Goal: Task Accomplishment & Management: Complete application form

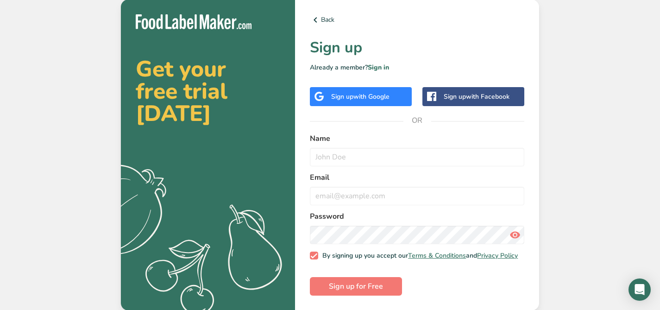
click at [365, 92] on span "with Google" at bounding box center [371, 96] width 36 height 9
type input "Pun Sop"
click at [456, 191] on input "email" at bounding box center [417, 196] width 214 height 19
type input "pun.ingho@gmail.com"
click at [352, 286] on span "Sign up for Free" at bounding box center [356, 285] width 54 height 11
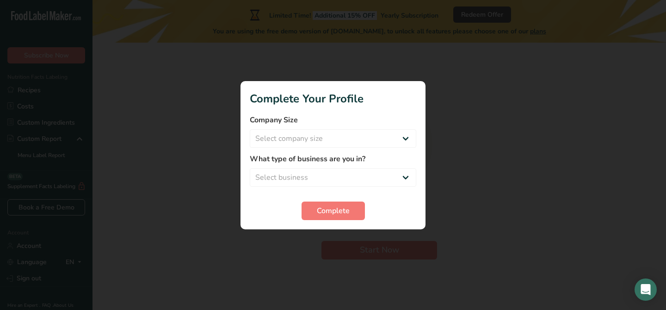
click at [343, 109] on section "Complete Your Profile Company Size Select company size Fewer than 10 Employees …" at bounding box center [333, 155] width 185 height 148
click at [357, 142] on select "Select company size Fewer than 10 Employees 10 to 50 Employees 51 to 500 Employ…" at bounding box center [333, 138] width 167 height 19
click at [250, 129] on select "Select company size Fewer than 10 Employees 10 to 50 Employees 51 to 500 Employ…" at bounding box center [333, 138] width 167 height 19
click at [355, 131] on select "Fewer than 10 Employees 10 to 50 Employees 51 to 500 Employees Over 500 Employe…" at bounding box center [333, 138] width 167 height 19
select select "1"
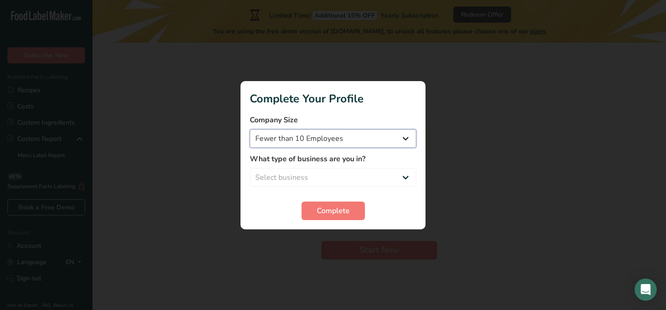
click at [250, 129] on select "Fewer than 10 Employees 10 to 50 Employees 51 to 500 Employees Over 500 Employe…" at bounding box center [333, 138] width 167 height 19
click at [343, 177] on select "Select business Packaged Food Manufacturer Restaurant & Cafe Bakery Meal Plans …" at bounding box center [333, 177] width 167 height 19
select select "1"
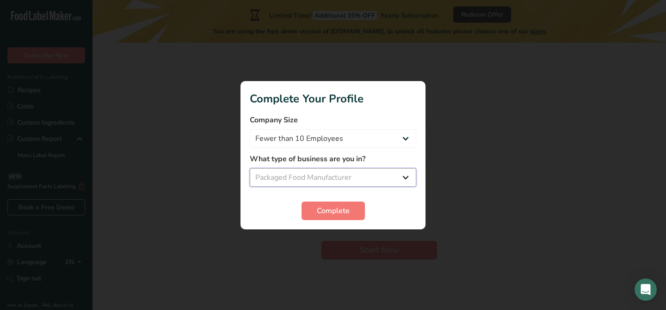
click at [250, 168] on select "Select business Packaged Food Manufacturer Restaurant & Cafe Bakery Meal Plans …" at bounding box center [333, 177] width 167 height 19
click at [347, 216] on span "Complete" at bounding box center [333, 210] width 33 height 11
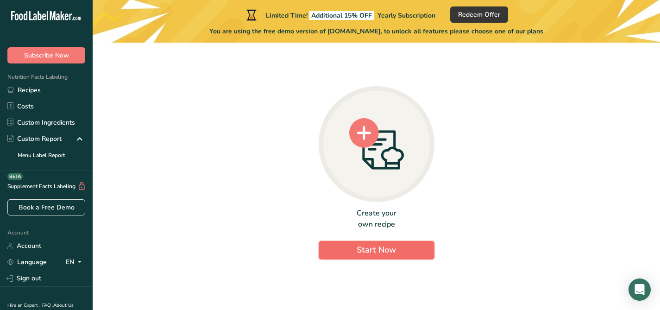
click at [387, 251] on span "Start Now" at bounding box center [375, 249] width 39 height 11
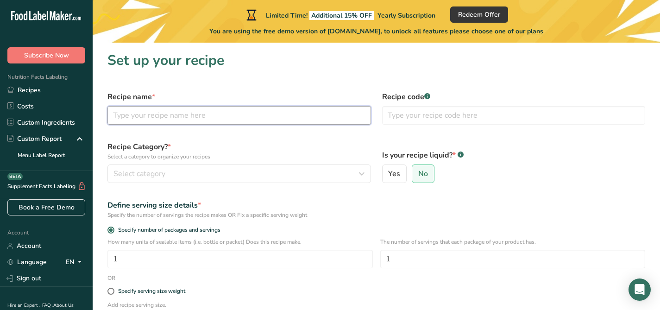
click at [221, 117] on input "text" at bounding box center [238, 115] width 263 height 19
type input "Mild"
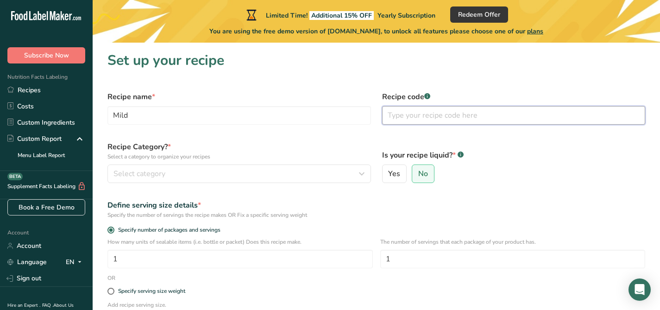
click at [386, 118] on input "text" at bounding box center [513, 115] width 263 height 19
type input "CO1"
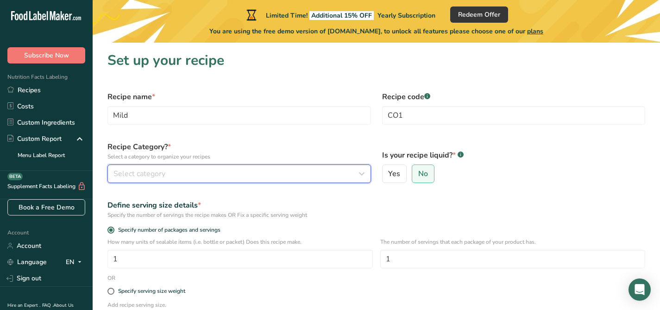
click at [225, 181] on button "Select category" at bounding box center [238, 173] width 263 height 19
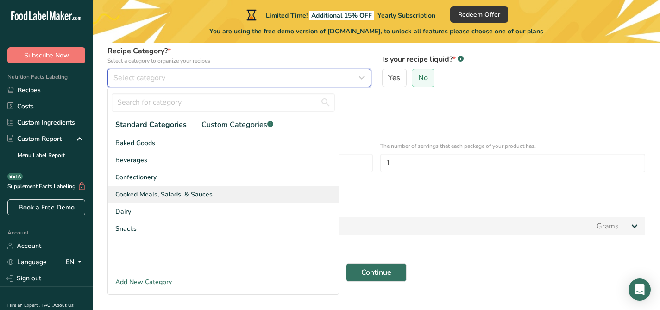
scroll to position [98, 0]
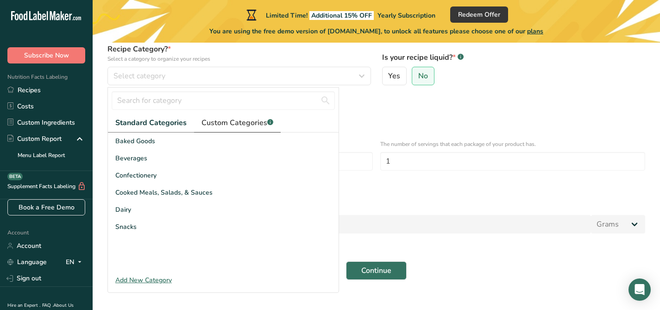
click at [248, 124] on span "Custom Categories .a-a{fill:#347362;}.b-a{fill:#fff;}" at bounding box center [237, 122] width 72 height 11
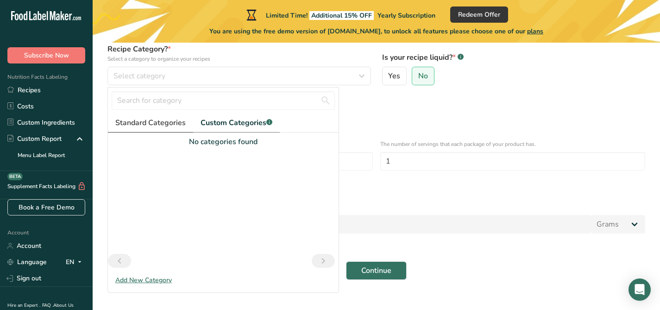
click at [157, 123] on span "Standard Categories" at bounding box center [150, 122] width 70 height 11
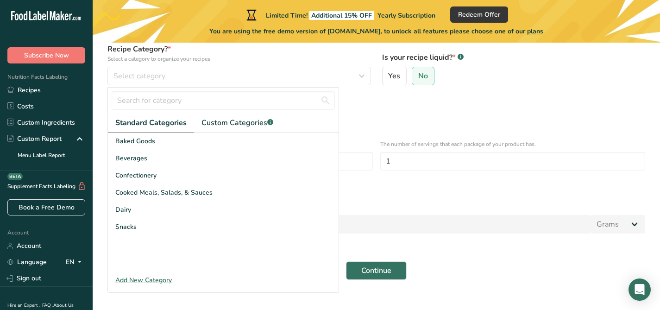
click at [155, 280] on div "Add New Category" at bounding box center [223, 280] width 230 height 10
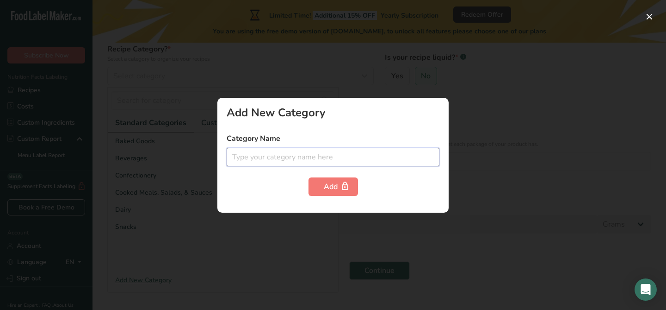
click at [291, 154] on input "text" at bounding box center [333, 157] width 213 height 19
type input "Chili Oil"
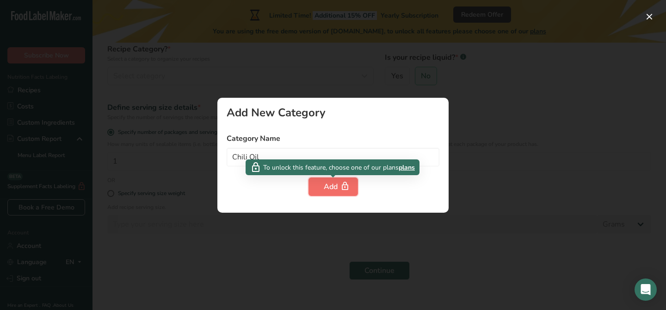
click at [338, 192] on button "Add" at bounding box center [334, 186] width 50 height 19
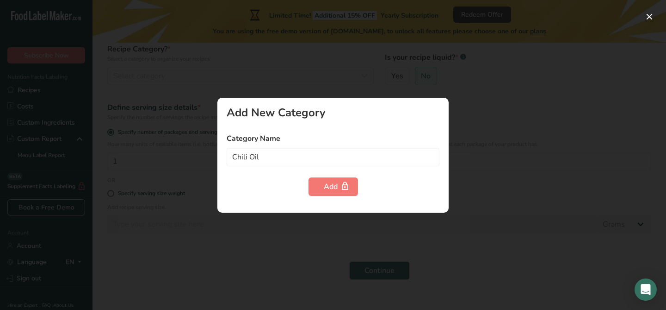
click at [482, 131] on div at bounding box center [333, 155] width 666 height 310
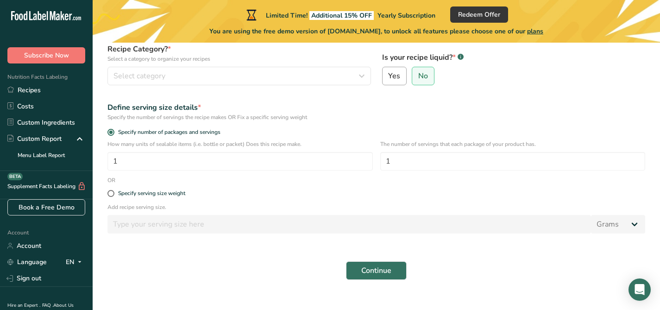
click at [394, 80] on span "Yes" at bounding box center [394, 75] width 12 height 9
click at [388, 79] on input "Yes" at bounding box center [385, 76] width 6 height 6
radio input "true"
radio input "false"
select select "22"
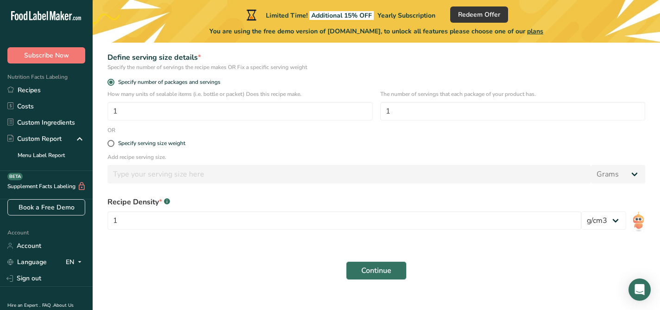
scroll to position [149, 0]
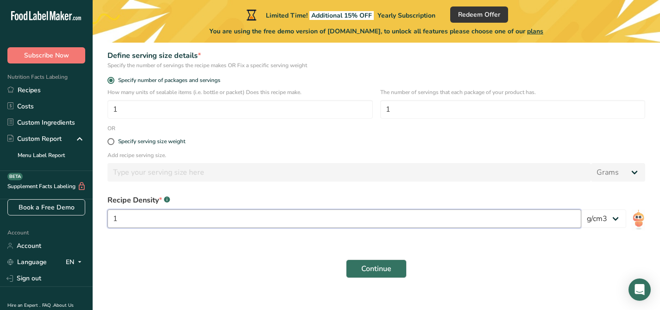
click at [268, 221] on input "1" at bounding box center [343, 218] width 473 height 19
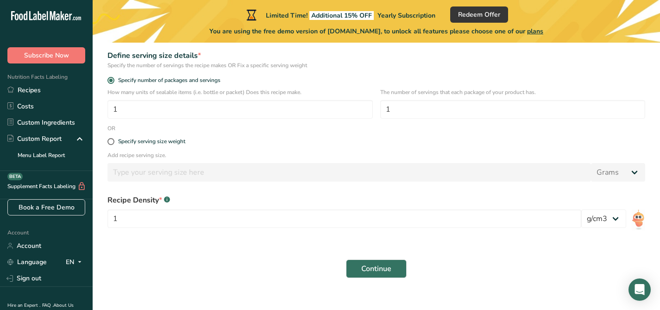
click at [251, 237] on div "Recipe Density * .a-a{fill:#347362;}.b-a{fill:#fff;} 1 lb/ft3 g/cm3" at bounding box center [376, 214] width 548 height 50
click at [604, 222] on select "lb/ft3 g/cm3" at bounding box center [603, 218] width 45 height 19
click at [581, 209] on select "lb/ft3 g/cm3" at bounding box center [603, 218] width 45 height 19
click at [575, 247] on form "Recipe name * Mild Recipe code .a-a{fill:#347362;}.b-a{fill:#fff;} CO1 Recipe C…" at bounding box center [376, 109] width 548 height 347
click at [19, 107] on link "Costs" at bounding box center [46, 106] width 93 height 16
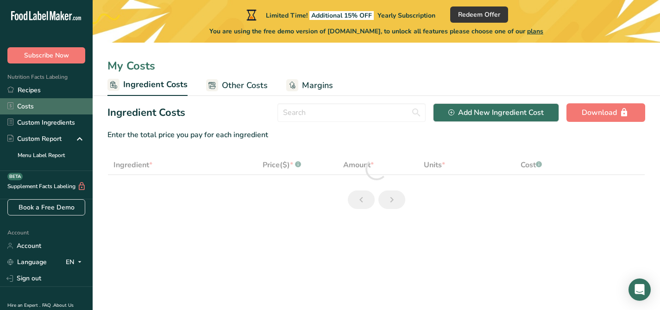
select select "1"
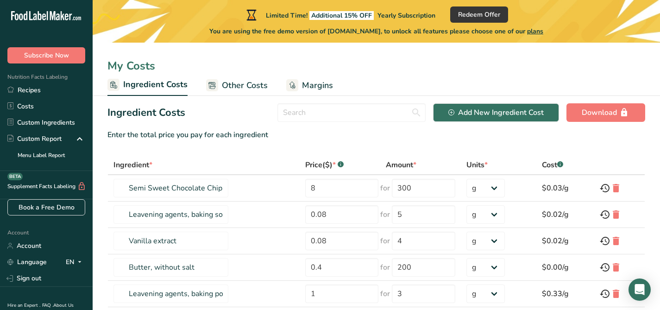
click at [41, 19] on icon at bounding box center [40, 15] width 4 height 9
click at [22, 15] on icon at bounding box center [21, 16] width 4 height 7
click at [39, 14] on icon at bounding box center [40, 15] width 4 height 9
click at [542, 30] on span "plans" at bounding box center [535, 31] width 16 height 9
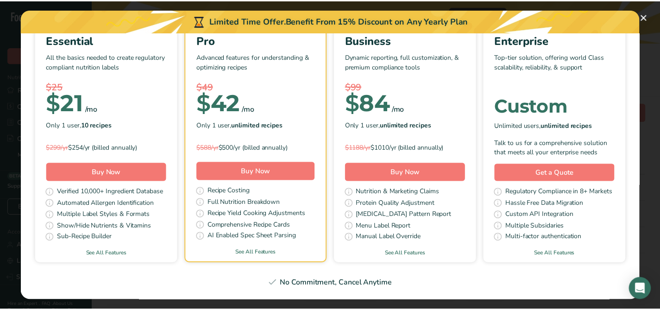
scroll to position [110, 0]
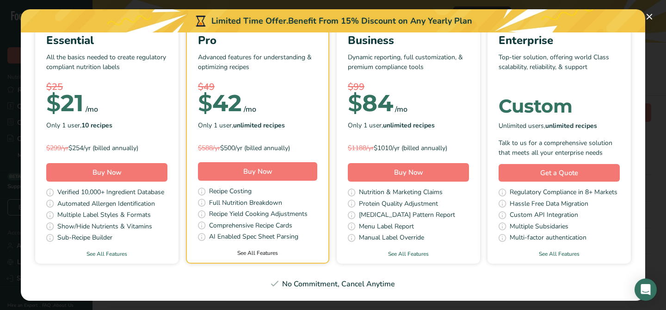
click at [328, 249] on link "See All Features" at bounding box center [258, 253] width 142 height 8
click at [651, 19] on button "Pick Your Pricing Plan Modal" at bounding box center [649, 16] width 15 height 15
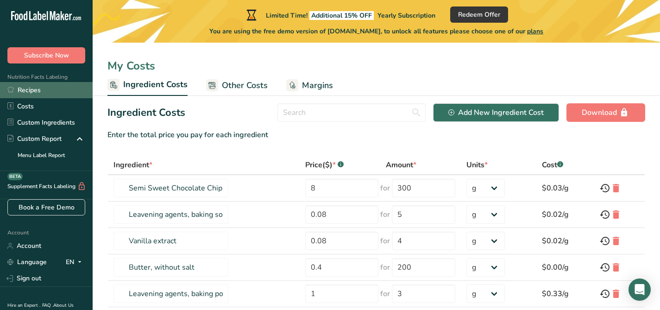
click at [29, 85] on link "Recipes" at bounding box center [46, 90] width 93 height 16
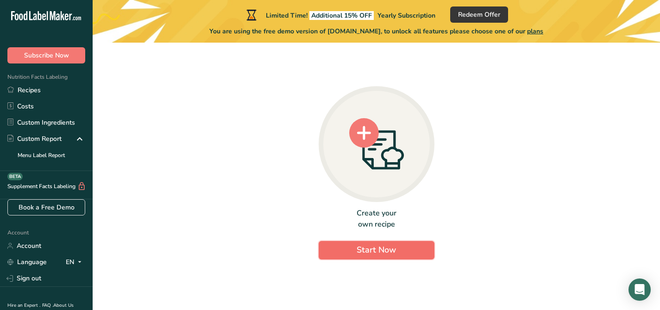
click at [363, 254] on span "Start Now" at bounding box center [375, 249] width 39 height 11
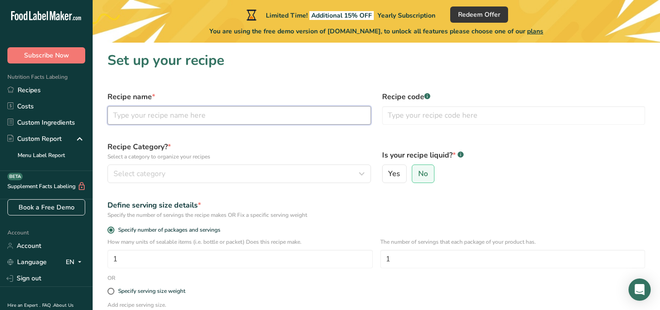
click at [237, 113] on input "text" at bounding box center [238, 115] width 263 height 19
type input "Mild"
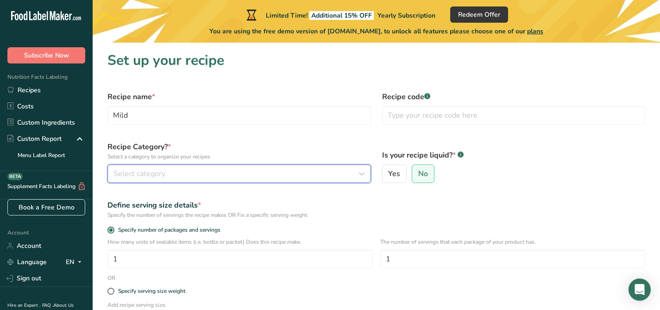
click at [356, 175] on icon "button" at bounding box center [361, 173] width 11 height 17
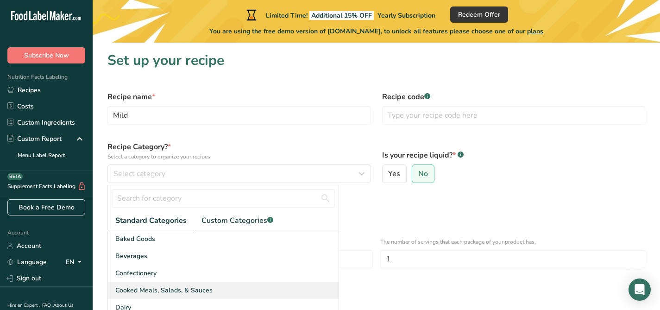
click at [228, 288] on div "Cooked Meals, Salads, & Sauces" at bounding box center [223, 289] width 230 height 17
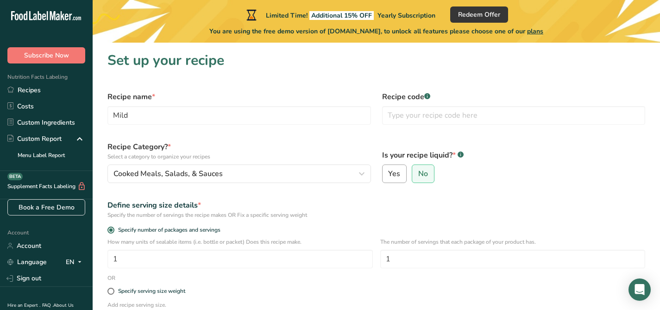
click at [395, 175] on span "Yes" at bounding box center [394, 173] width 12 height 9
click at [388, 175] on input "Yes" at bounding box center [385, 174] width 6 height 6
radio input "true"
radio input "false"
select select "22"
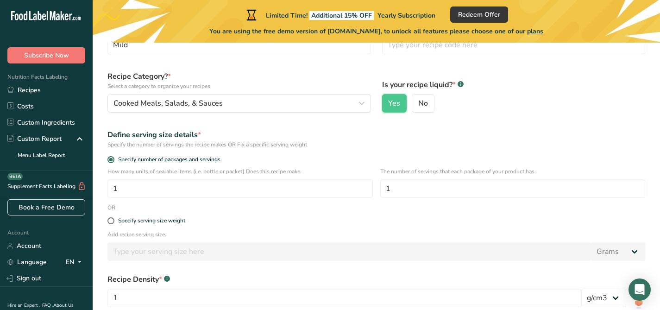
scroll to position [72, 0]
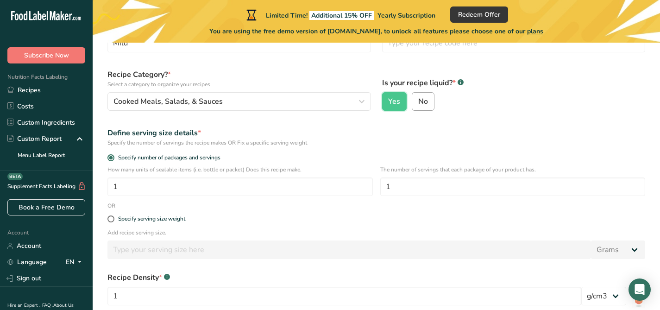
click at [427, 102] on label "No" at bounding box center [422, 101] width 23 height 19
click at [418, 102] on input "No" at bounding box center [415, 102] width 6 height 6
radio input "true"
radio input "false"
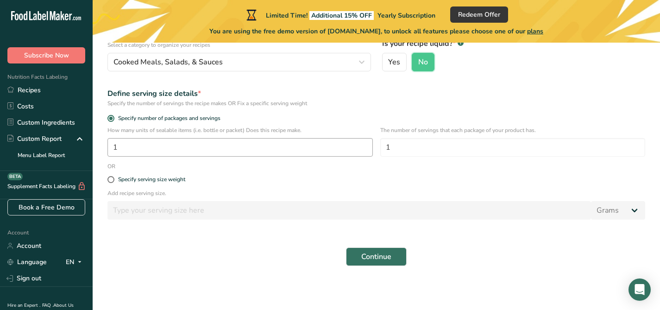
scroll to position [112, 0]
click at [215, 150] on input "1" at bounding box center [239, 146] width 265 height 19
type input "7"
click at [413, 149] on input "1" at bounding box center [512, 146] width 265 height 19
type input "50"
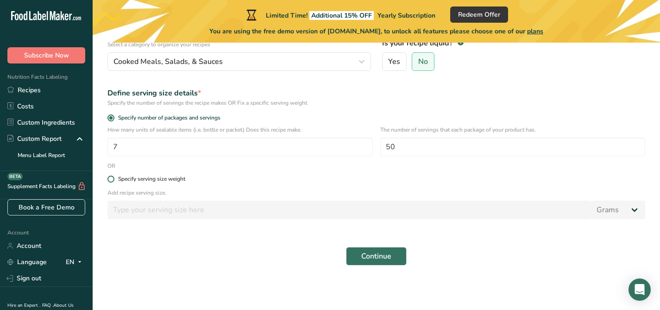
click at [311, 178] on label "Specify serving size weight" at bounding box center [375, 178] width 537 height 7
click at [113, 178] on input "Specify serving size weight" at bounding box center [110, 179] width 6 height 6
radio input "true"
radio input "false"
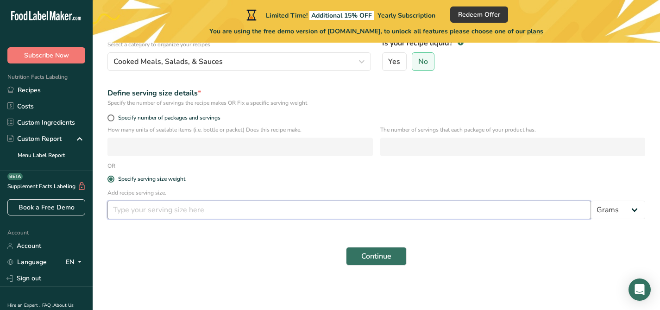
click at [149, 210] on input "number" at bounding box center [348, 209] width 483 height 19
click at [627, 216] on select "Grams kg mg mcg lb oz l mL fl oz tbsp tsp cup qt gallon" at bounding box center [618, 209] width 54 height 19
select select "5"
click at [591, 200] on select "Grams kg mg mcg lb oz l mL fl oz tbsp tsp cup qt gallon" at bounding box center [618, 209] width 54 height 19
click at [484, 217] on input "number" at bounding box center [348, 209] width 483 height 19
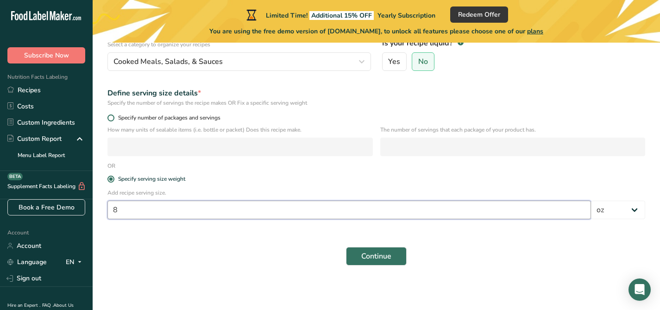
type input "8"
click at [112, 117] on span at bounding box center [110, 117] width 7 height 7
click at [112, 117] on input "Specify number of packages and servings" at bounding box center [110, 118] width 6 height 6
radio input "true"
radio input "false"
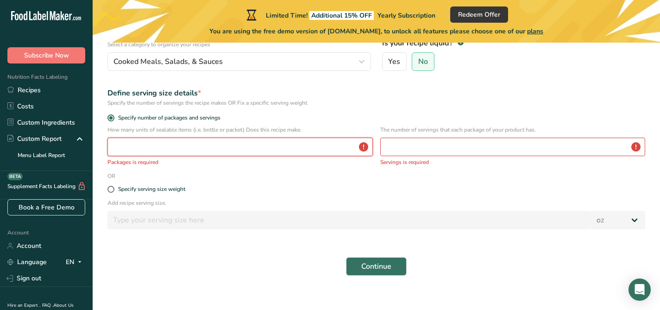
click at [165, 142] on input "number" at bounding box center [239, 146] width 265 height 19
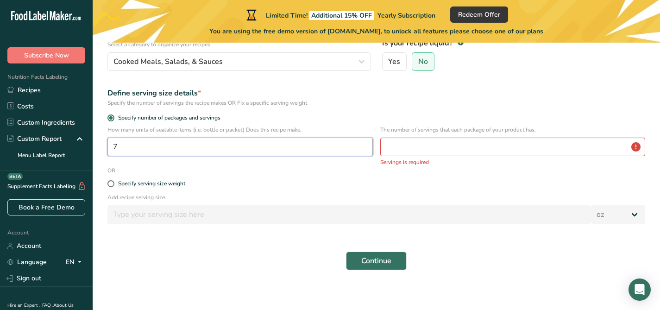
type input "7"
click at [396, 149] on input "number" at bounding box center [512, 146] width 265 height 19
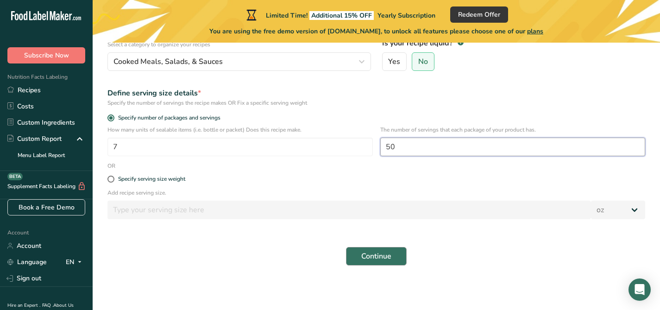
type input "50"
click at [382, 260] on span "Continue" at bounding box center [376, 255] width 30 height 11
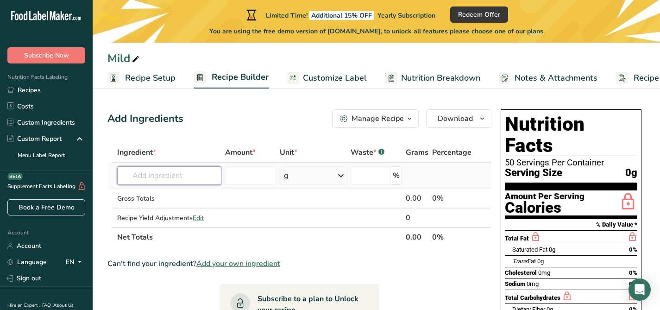
click at [188, 179] on input "text" at bounding box center [169, 175] width 104 height 19
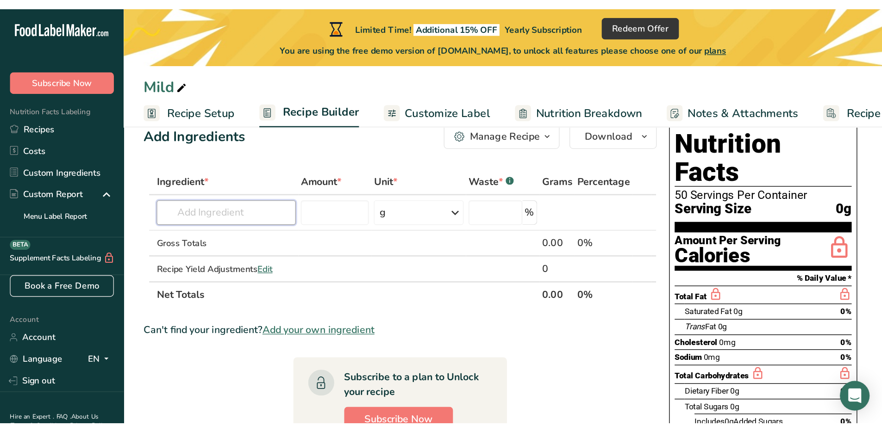
scroll to position [17, 0]
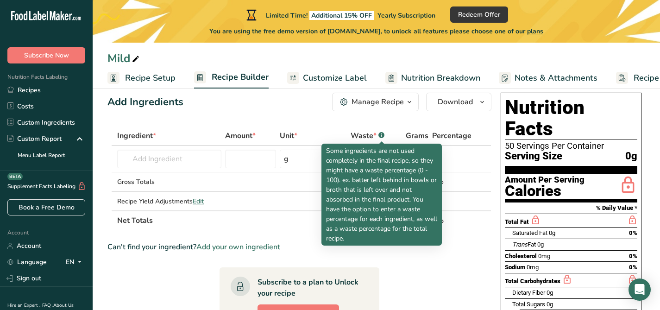
click at [383, 136] on rect at bounding box center [381, 135] width 6 height 6
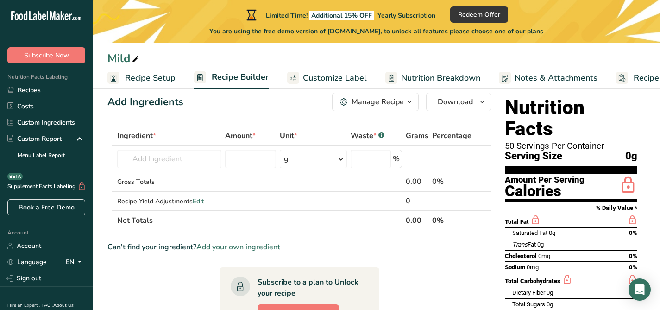
click at [383, 136] on rect at bounding box center [381, 135] width 6 height 6
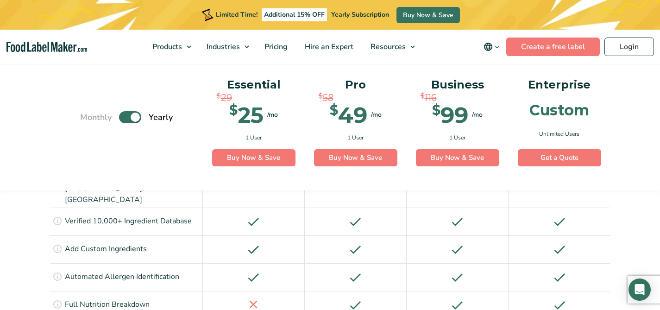
scroll to position [858, 0]
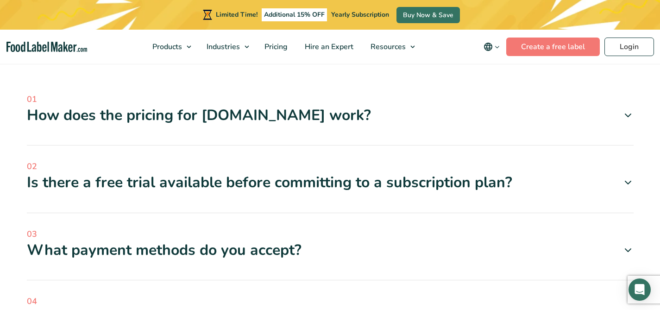
scroll to position [2736, 0]
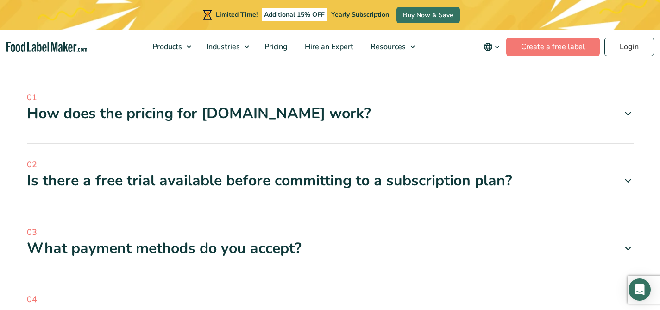
click at [347, 171] on div "Is there a free trial available before committing to a subscription plan?" at bounding box center [330, 180] width 606 height 19
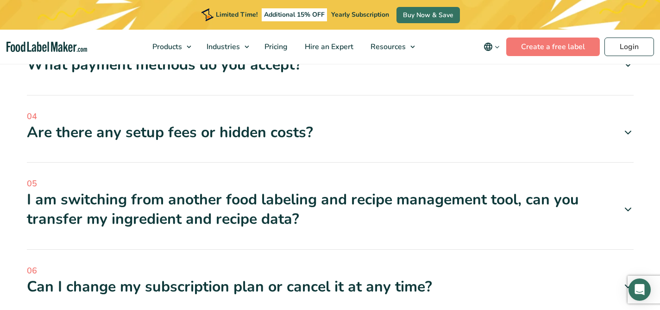
scroll to position [2991, 0]
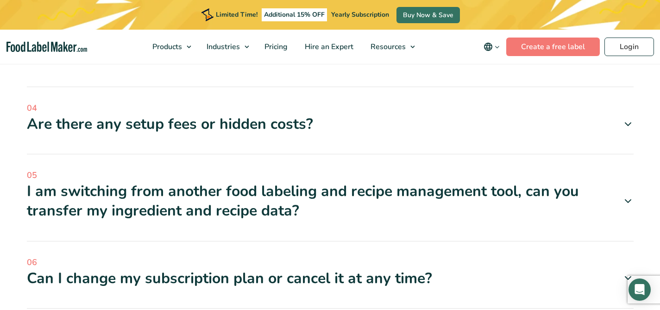
click at [300, 268] on div "Can I change my subscription plan or cancel it at any time?" at bounding box center [330, 277] width 606 height 19
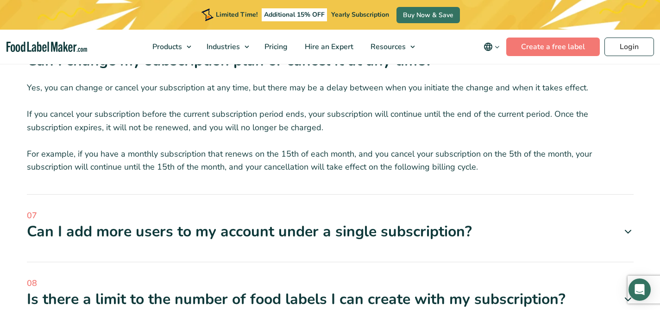
scroll to position [3253, 0]
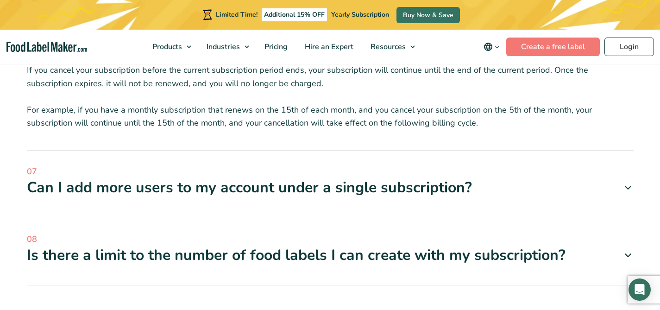
click at [280, 245] on div "Is there a limit to the number of food labels I can create with my subscription?" at bounding box center [330, 254] width 606 height 19
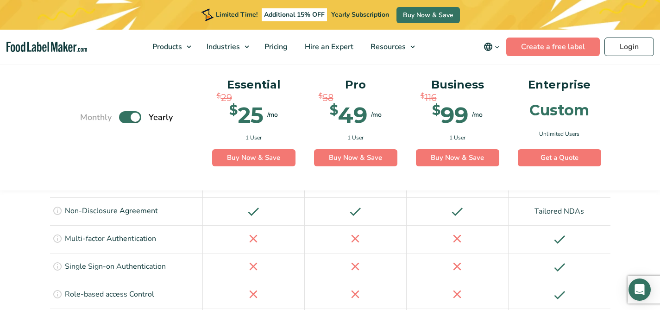
scroll to position [1769, 0]
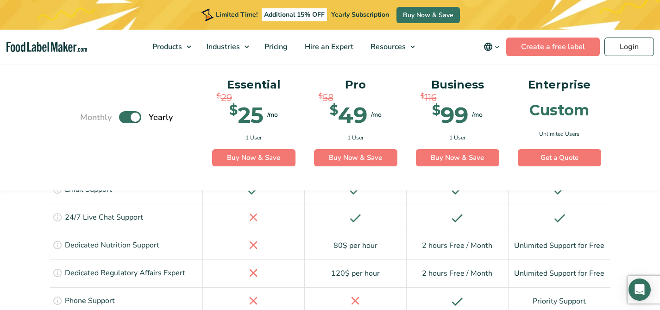
click at [137, 116] on label "Toggle" at bounding box center [130, 118] width 22 height 12
click at [88, 116] on input "Toggle" at bounding box center [85, 117] width 6 height 6
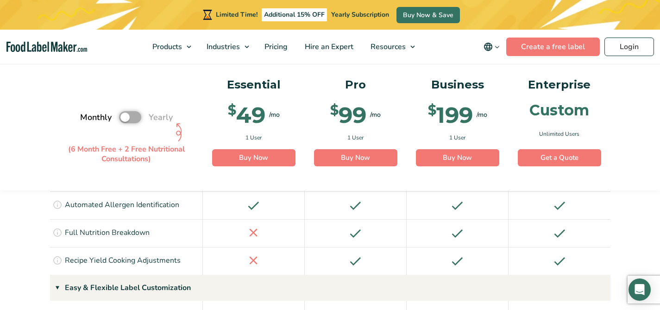
scroll to position [599, 0]
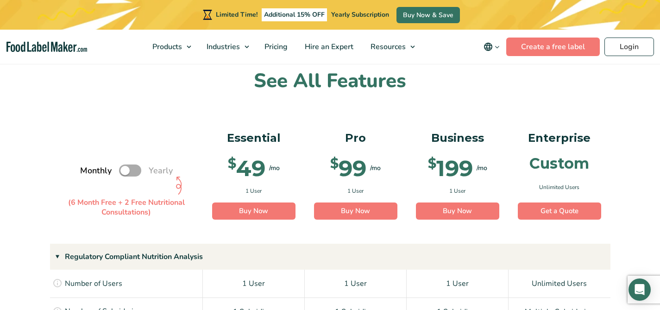
click at [122, 172] on label "Toggle" at bounding box center [130, 170] width 22 height 12
click at [88, 172] on input "Toggle" at bounding box center [85, 171] width 6 height 6
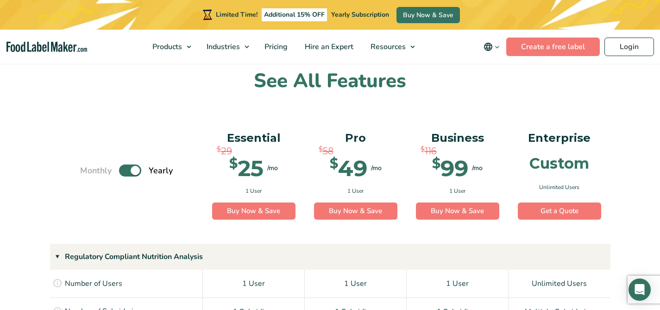
click at [134, 171] on label "Toggle" at bounding box center [130, 170] width 22 height 12
click at [88, 171] on input "Toggle" at bounding box center [85, 171] width 6 height 6
checkbox input "false"
